Goal: Task Accomplishment & Management: Manage account settings

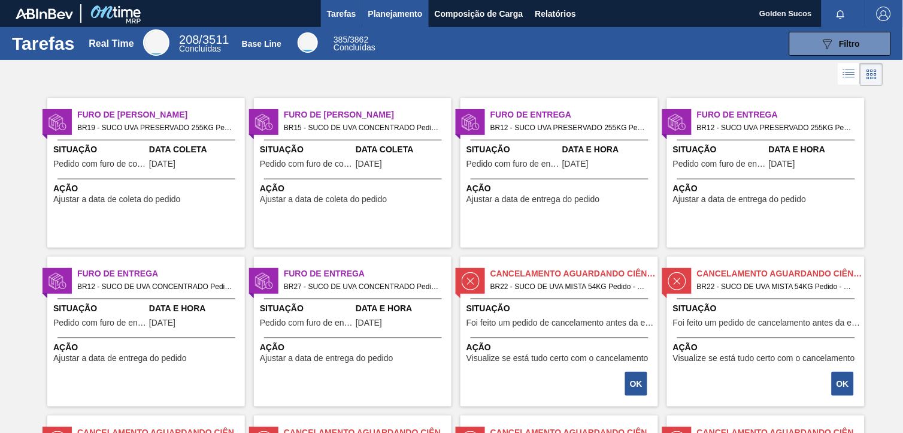
click at [400, 14] on span "Planejamento" at bounding box center [395, 14] width 55 height 14
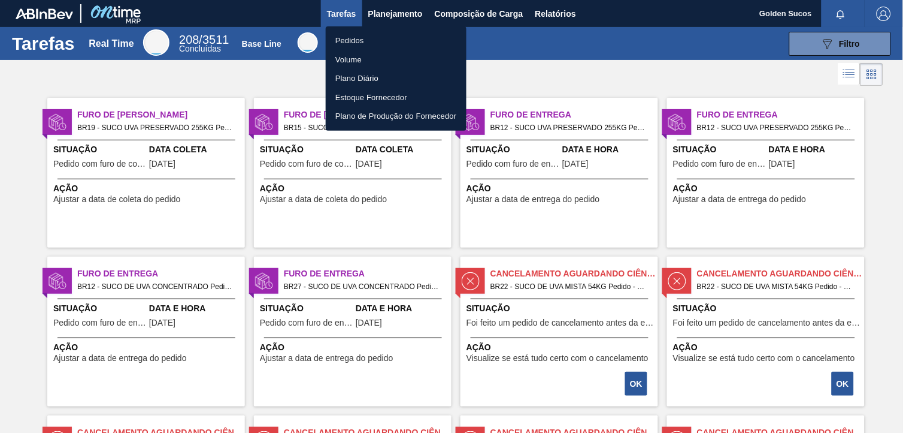
click at [367, 40] on li "Pedidos" at bounding box center [396, 40] width 141 height 19
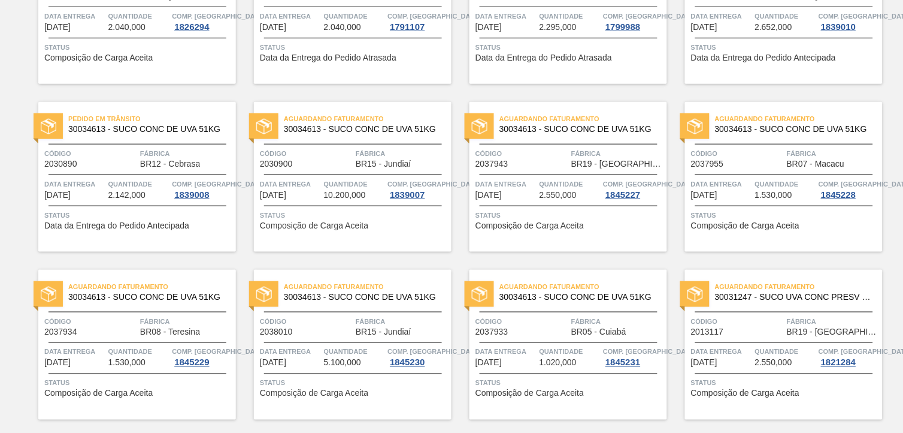
scroll to position [171, 0]
click at [394, 129] on span "30034613 - SUCO CONC DE UVA 51KG" at bounding box center [363, 130] width 158 height 9
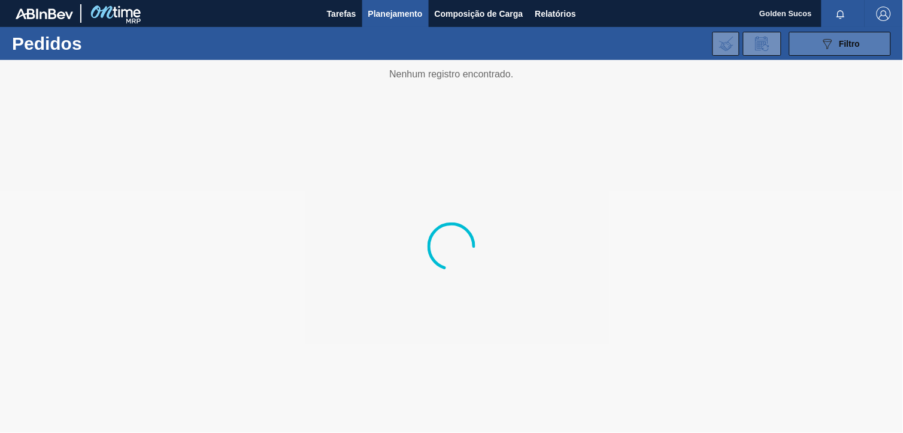
click at [851, 46] on span "Filtro" at bounding box center [850, 44] width 21 height 10
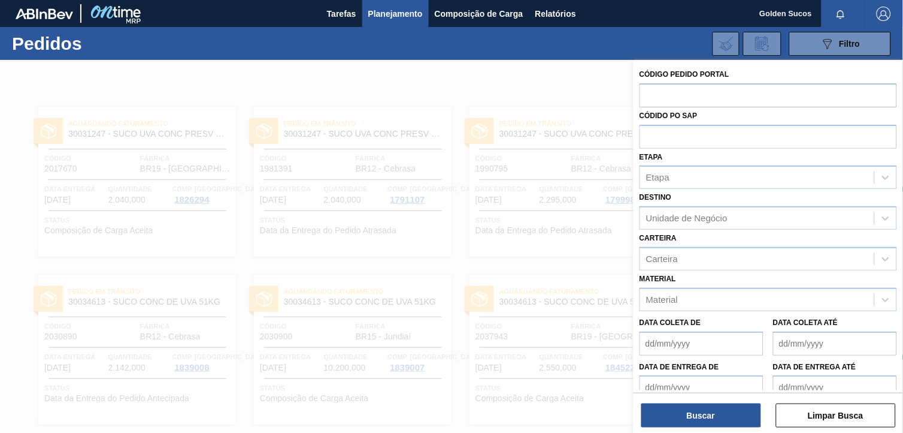
click at [715, 218] on div "Unidade de Negócio" at bounding box center [686, 218] width 81 height 10
type input "jundi"
click at [739, 244] on div "BR15 - Jundiaí" at bounding box center [769, 248] width 258 height 22
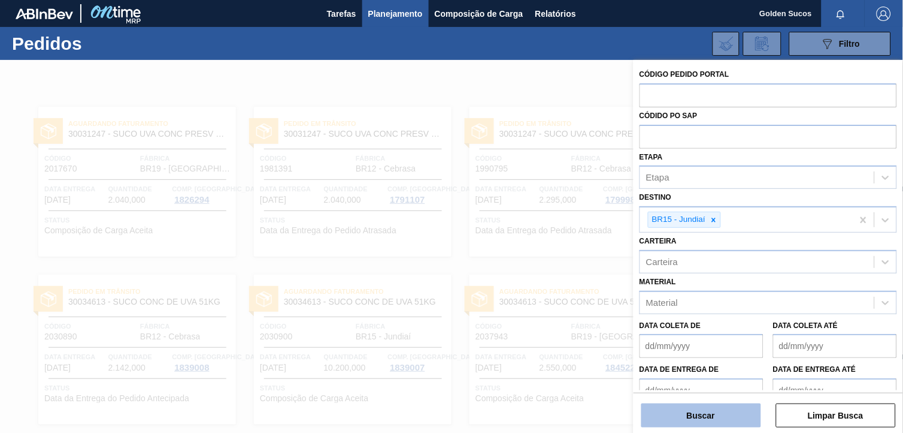
click at [737, 412] on button "Buscar" at bounding box center [702, 415] width 120 height 24
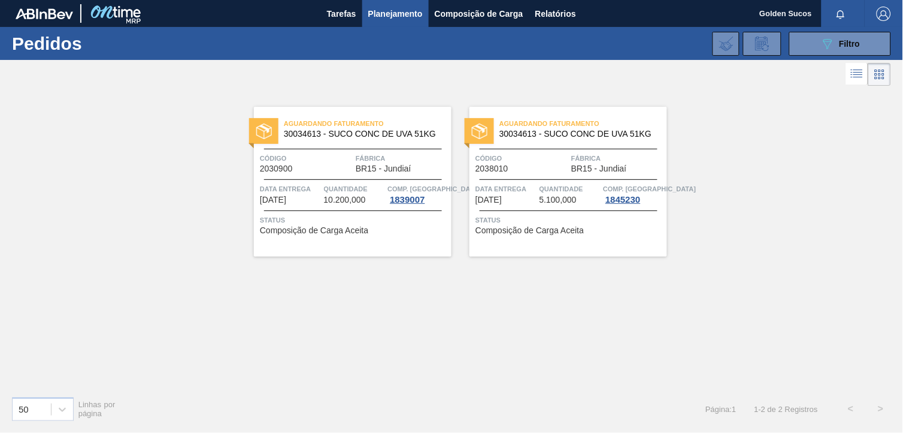
click at [376, 170] on span "BR15 - Jundiaí" at bounding box center [384, 168] width 56 height 9
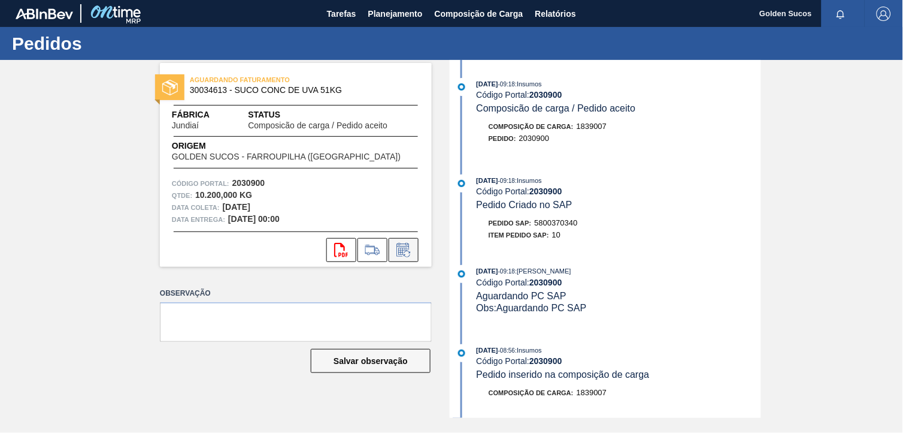
click at [405, 250] on icon at bounding box center [403, 250] width 19 height 14
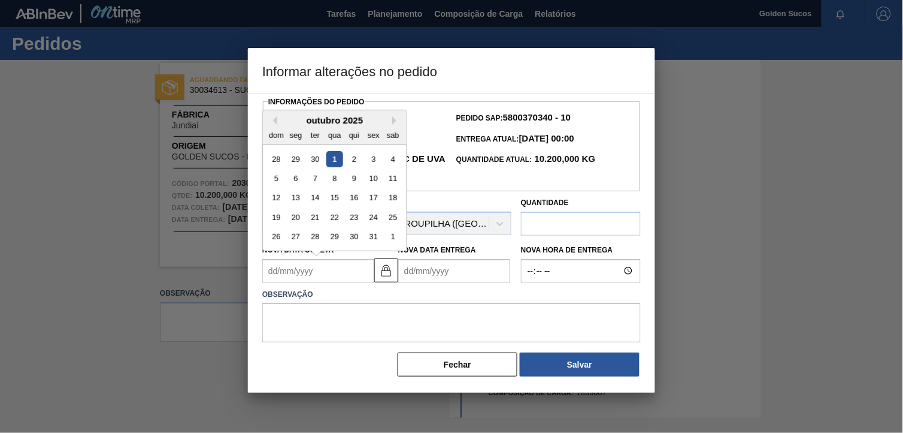
click at [328, 280] on Coleta2030900 "Nova Data Coleta" at bounding box center [318, 271] width 112 height 24
type Coleta2030900 "0"
type Entrega2030900 "[DATE]"
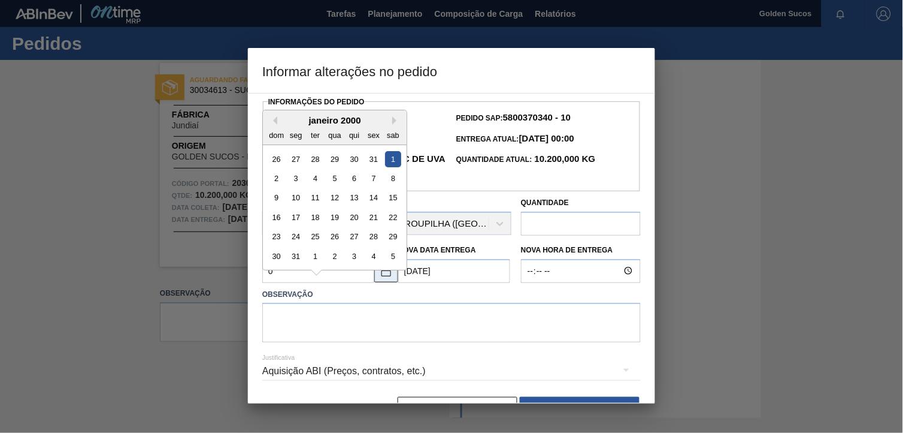
type Coleta2030900 "01"
type Entrega2030900 "[DATE]"
type Coleta2030900 "011"
type Entrega2030900 "[DATE]"
type Coleta2030900 "01102"
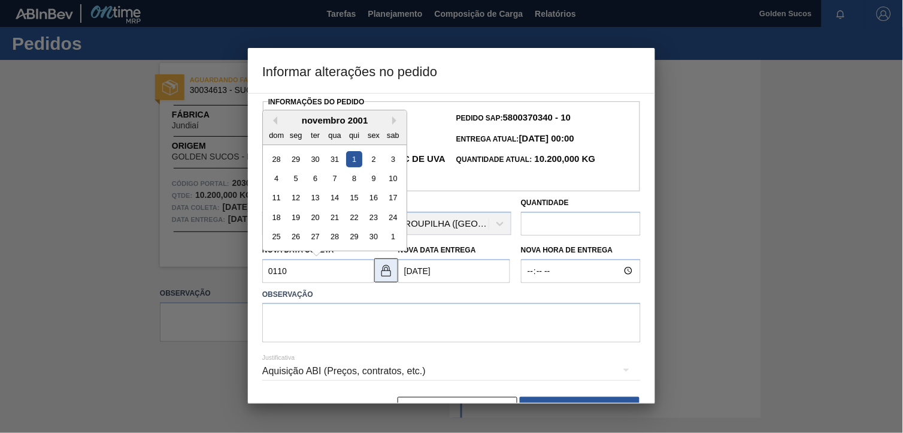
type Entrega2030900 "[DATE]"
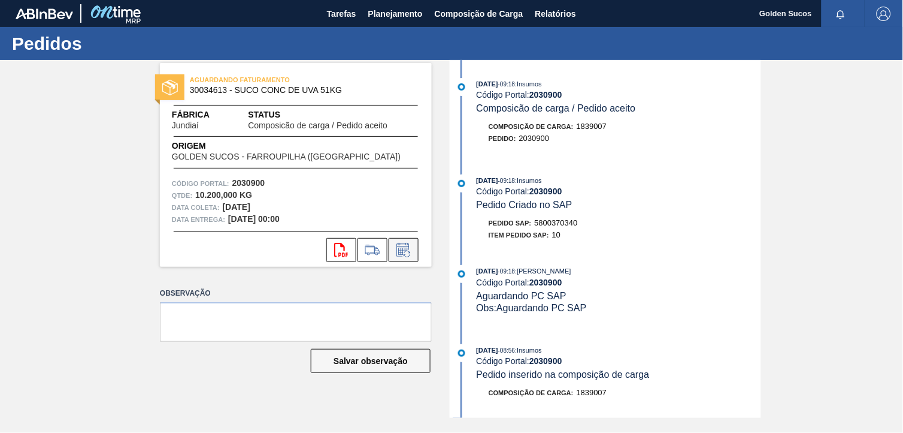
click at [409, 243] on icon at bounding box center [403, 250] width 13 height 14
click at [406, 253] on icon at bounding box center [403, 250] width 19 height 14
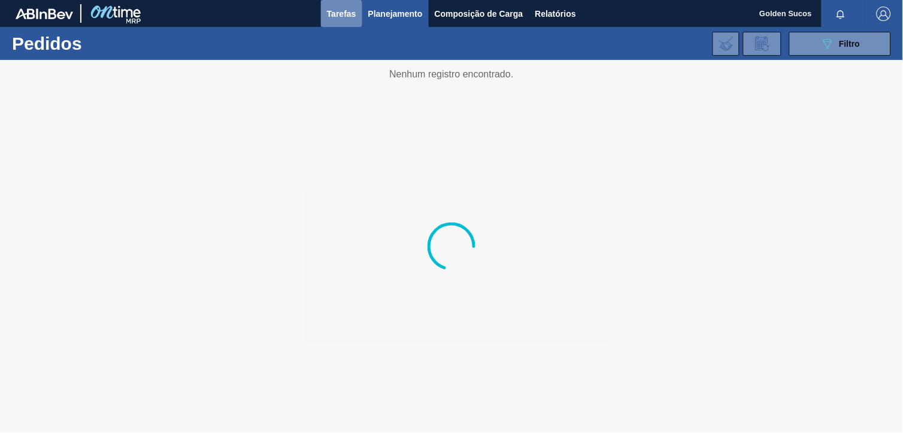
click at [348, 13] on span "Tarefas" at bounding box center [341, 14] width 29 height 14
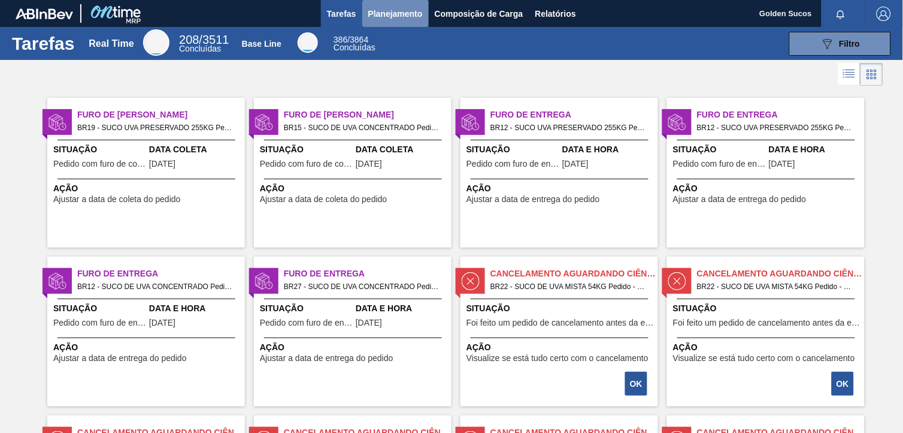
click at [405, 11] on span "Planejamento" at bounding box center [395, 14] width 55 height 14
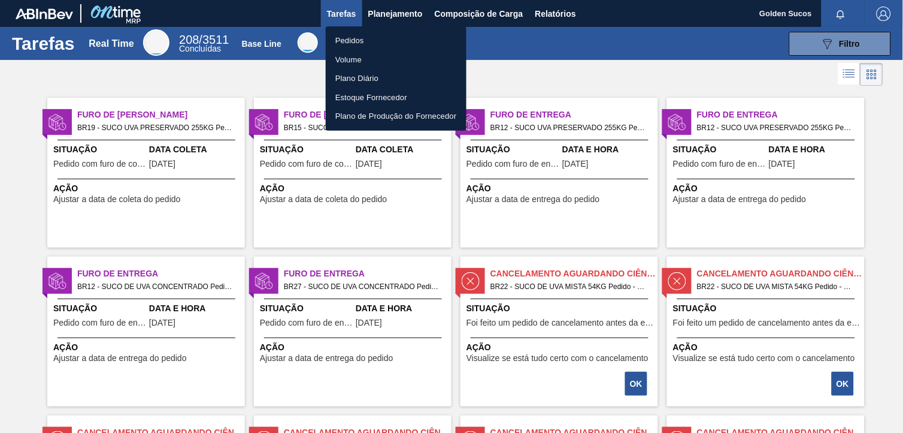
drag, startPoint x: 356, startPoint y: 40, endPoint x: 447, endPoint y: 78, distance: 98.0
click at [356, 40] on li "Pedidos" at bounding box center [396, 40] width 141 height 19
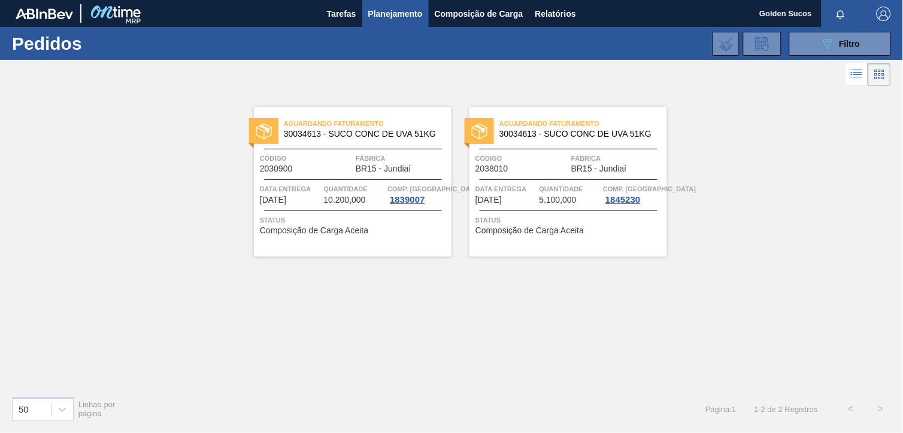
click at [384, 167] on span "BR15 - Jundiaí" at bounding box center [384, 168] width 56 height 9
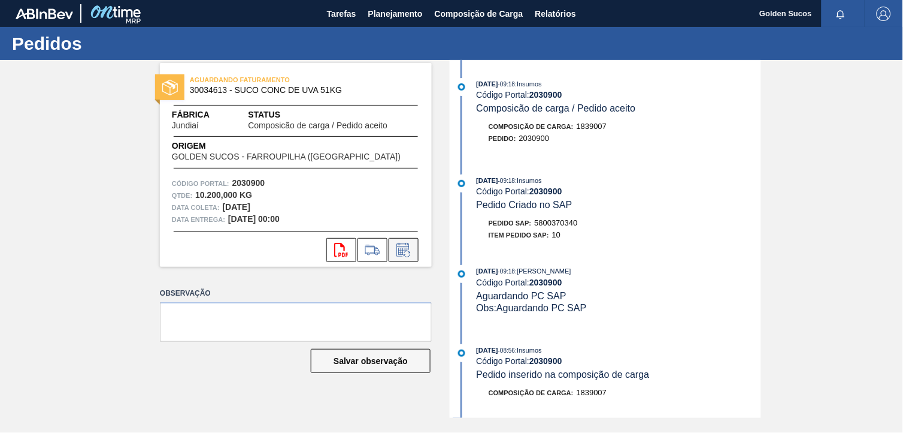
click at [404, 248] on icon at bounding box center [403, 250] width 19 height 14
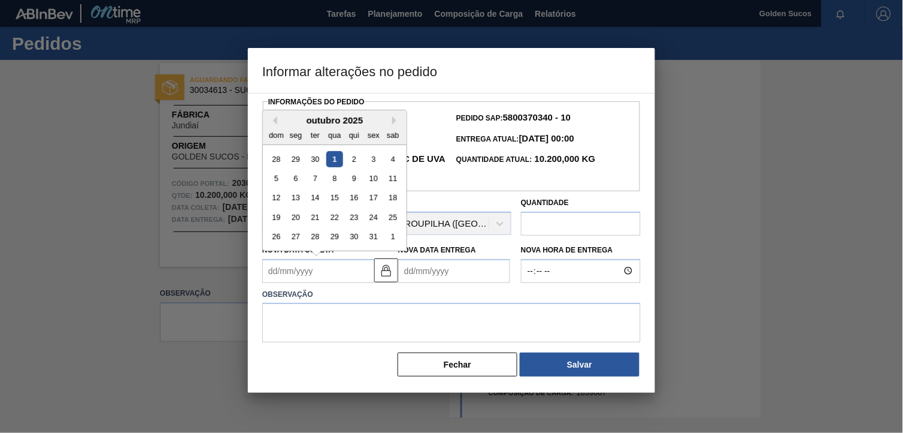
click at [276, 271] on Coleta2030900 "Nova Data Coleta" at bounding box center [318, 271] width 112 height 24
click at [356, 161] on div "2" at bounding box center [354, 158] width 16 height 16
type Coleta2030900 "[DATE]"
type Entrega2030900 "[DATE]"
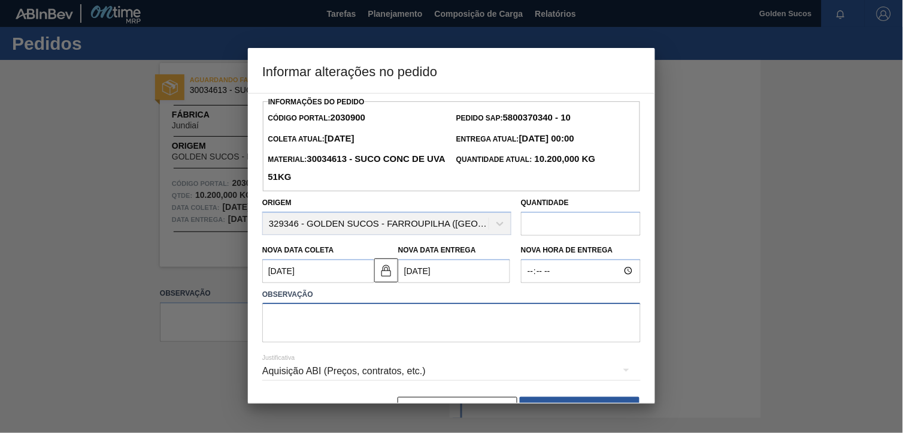
click at [524, 321] on textarea at bounding box center [451, 323] width 379 height 40
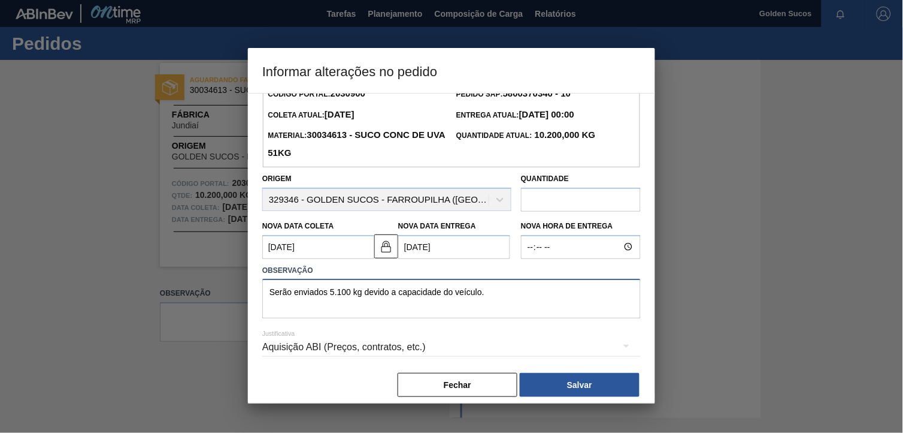
scroll to position [37, 0]
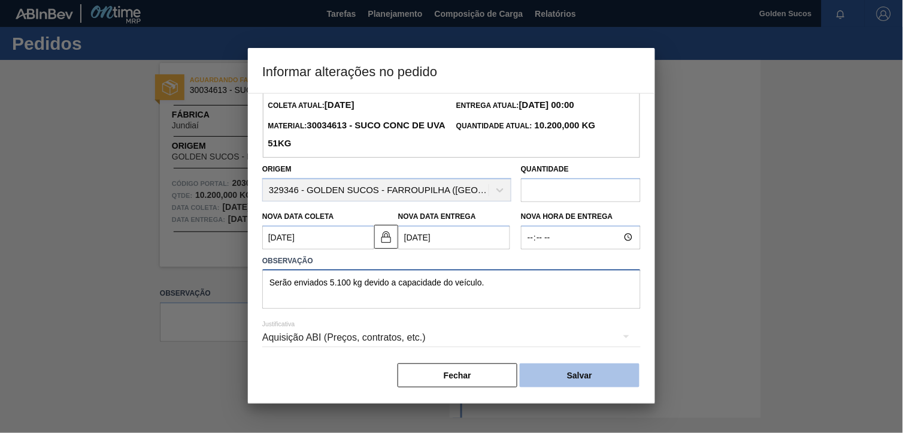
type textarea "Serão enviados 5.100 kg devido a capacidade do veículo."
click at [590, 376] on button "Salvar" at bounding box center [580, 375] width 120 height 24
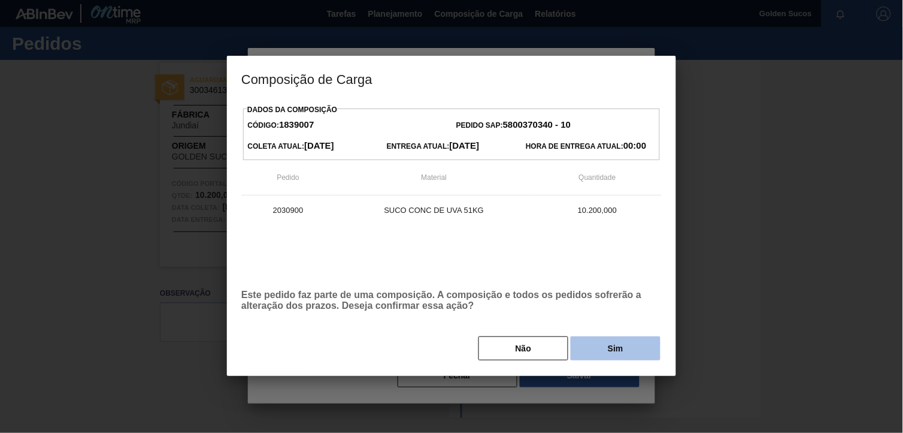
click at [641, 355] on button "Sim" at bounding box center [616, 348] width 90 height 24
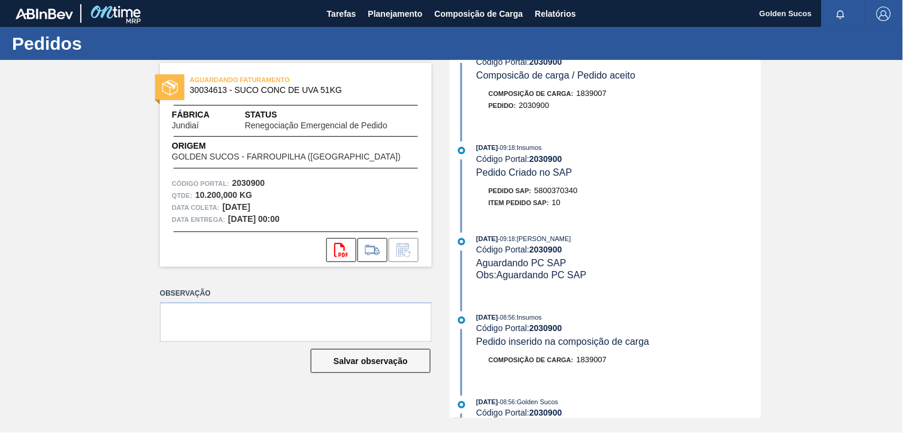
scroll to position [200, 0]
